Goal: Information Seeking & Learning: Learn about a topic

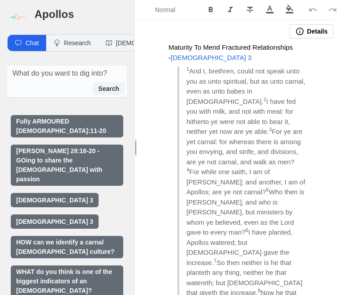
click at [19, 19] on img at bounding box center [17, 17] width 20 height 20
click at [8, 14] on img at bounding box center [17, 17] width 20 height 20
click at [15, 14] on img at bounding box center [17, 17] width 20 height 20
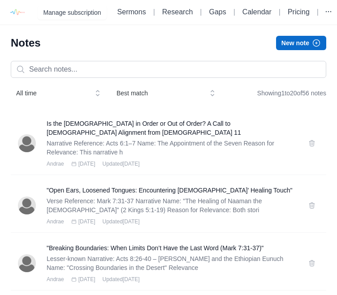
click at [162, 12] on link "Research" at bounding box center [177, 12] width 30 height 8
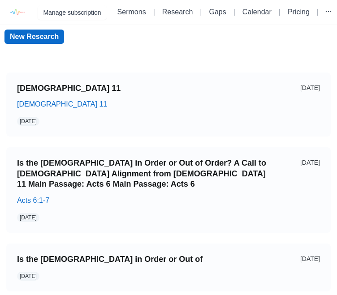
click at [43, 88] on link "[DEMOGRAPHIC_DATA] 11" at bounding box center [141, 88] width 249 height 10
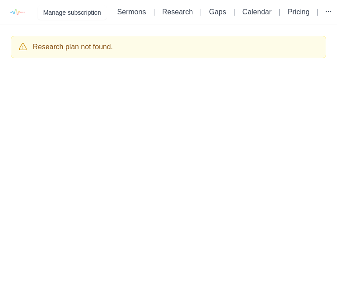
click at [42, 69] on div "Research plan not found." at bounding box center [168, 47] width 337 height 44
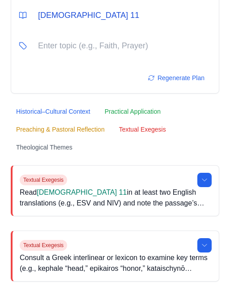
scroll to position [77, 0]
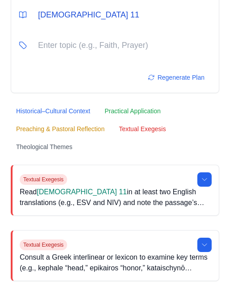
click at [201, 181] on icon at bounding box center [204, 179] width 7 height 7
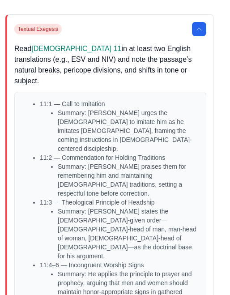
scroll to position [228, 5]
click at [190, 23] on div "Textual Exegesis" at bounding box center [111, 29] width 192 height 14
click at [197, 31] on icon at bounding box center [199, 29] width 7 height 7
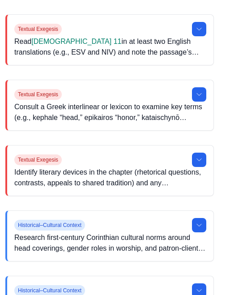
scroll to position [228, 5]
click at [205, 100] on button at bounding box center [199, 94] width 14 height 14
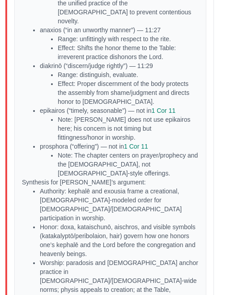
scroll to position [1076, 5]
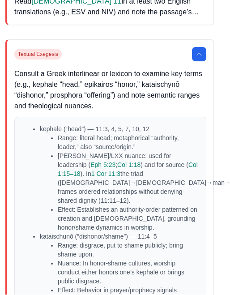
click at [199, 50] on button at bounding box center [199, 54] width 14 height 14
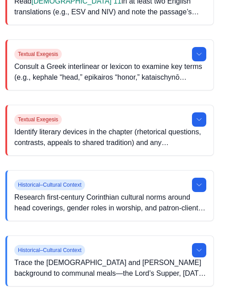
click at [199, 120] on icon at bounding box center [199, 119] width 7 height 7
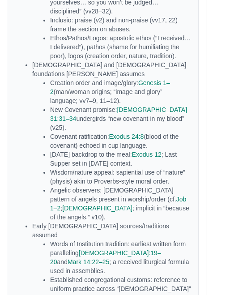
scroll to position [856, 13]
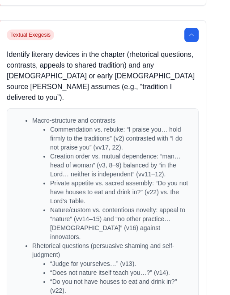
click at [187, 38] on button at bounding box center [192, 35] width 14 height 14
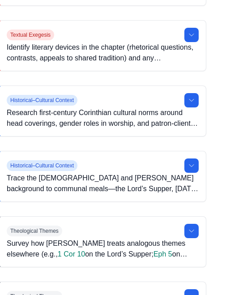
click at [188, 99] on button at bounding box center [191, 100] width 14 height 14
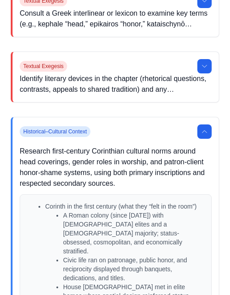
scroll to position [329, 0]
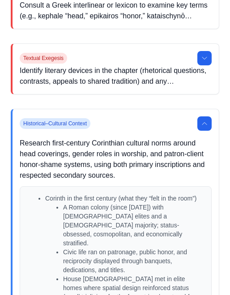
click at [200, 120] on button at bounding box center [204, 123] width 14 height 14
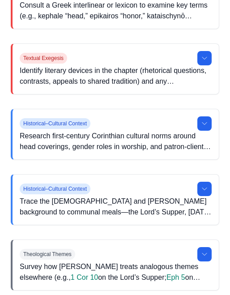
click at [210, 187] on button at bounding box center [204, 189] width 14 height 14
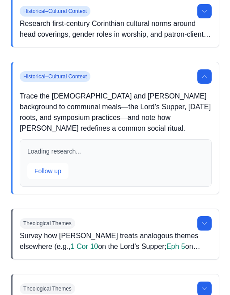
scroll to position [451, 0]
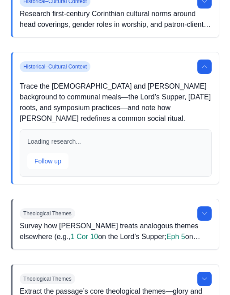
click at [206, 67] on icon at bounding box center [204, 67] width 7 height 7
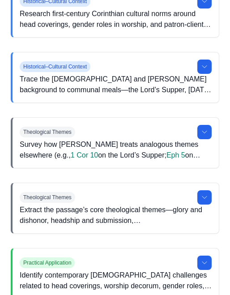
click at [206, 135] on icon at bounding box center [204, 131] width 7 height 7
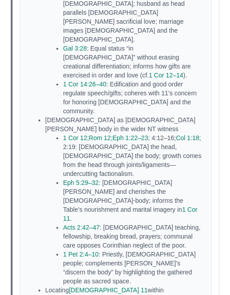
scroll to position [1142, 0]
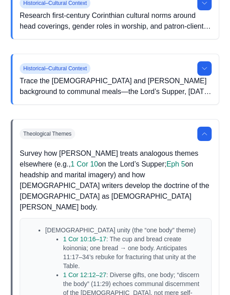
click at [211, 130] on button at bounding box center [204, 134] width 14 height 14
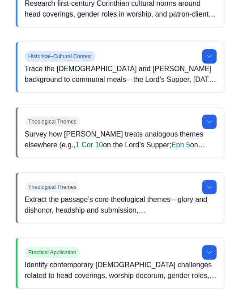
scroll to position [464, 0]
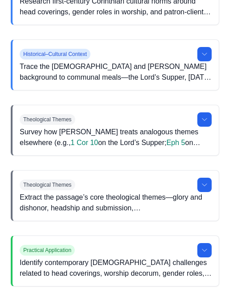
click at [205, 183] on icon at bounding box center [204, 184] width 7 height 7
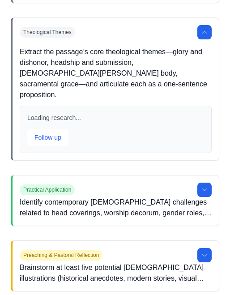
scroll to position [617, 0]
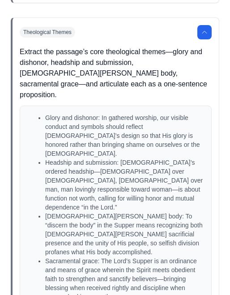
click at [205, 30] on icon at bounding box center [204, 32] width 7 height 7
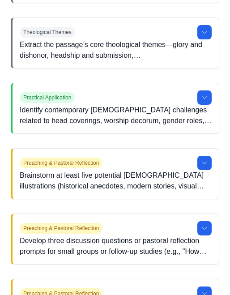
click at [204, 99] on icon at bounding box center [204, 97] width 7 height 7
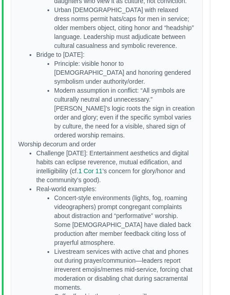
scroll to position [950, 0]
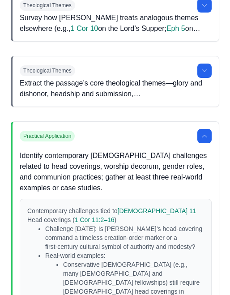
click at [202, 132] on button at bounding box center [204, 136] width 14 height 14
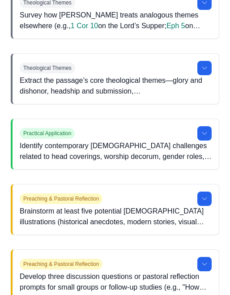
scroll to position [584, 0]
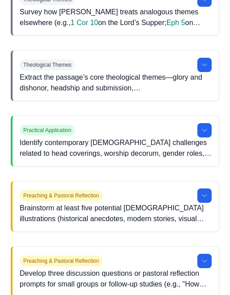
click at [205, 197] on icon at bounding box center [204, 195] width 7 height 7
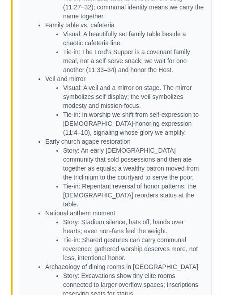
scroll to position [1103, 0]
